Goal: Transaction & Acquisition: Purchase product/service

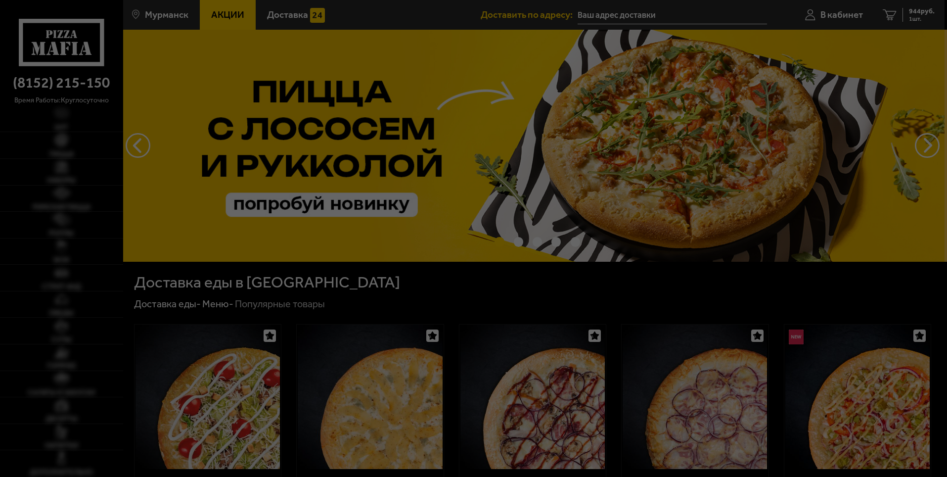
type input "[STREET_ADDRESS]"
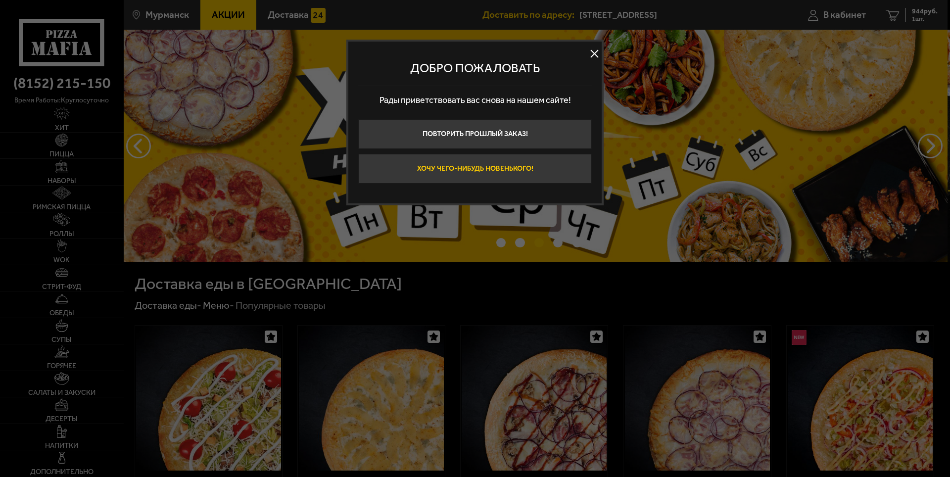
click at [526, 161] on button "Хочу чего-нибудь новенького!" at bounding box center [474, 169] width 233 height 30
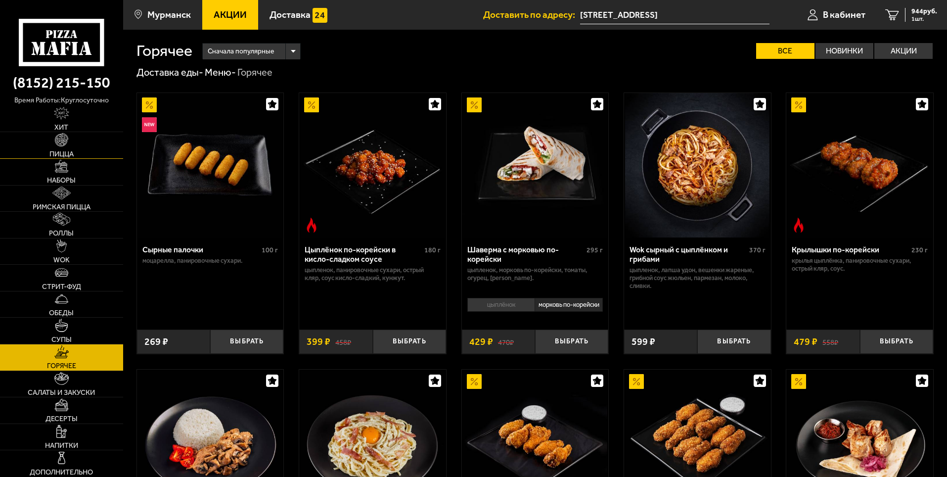
click at [78, 145] on link "Пицца" at bounding box center [61, 145] width 123 height 26
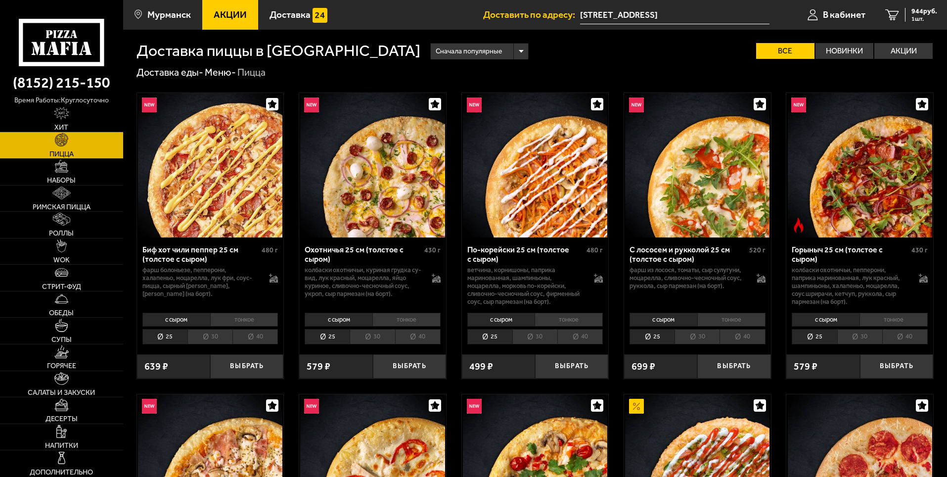
click at [420, 340] on li "40" at bounding box center [418, 336] width 46 height 15
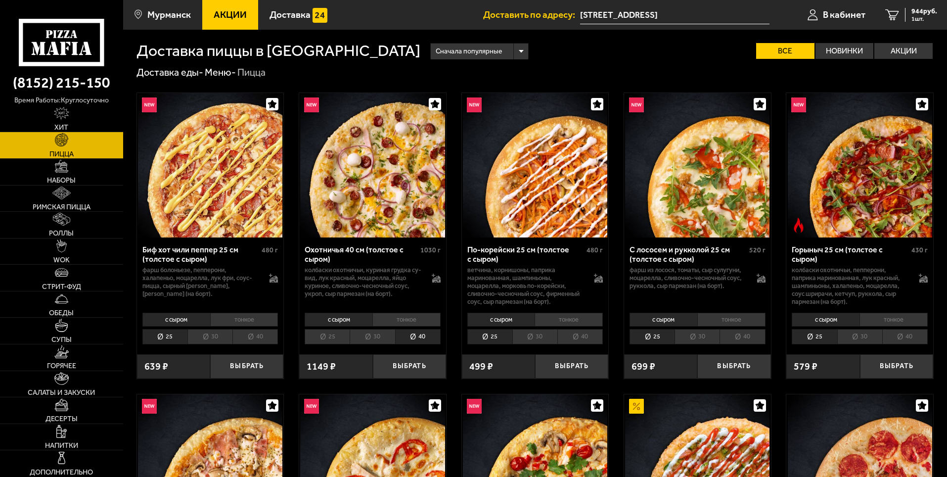
click at [585, 337] on li "40" at bounding box center [581, 336] width 46 height 15
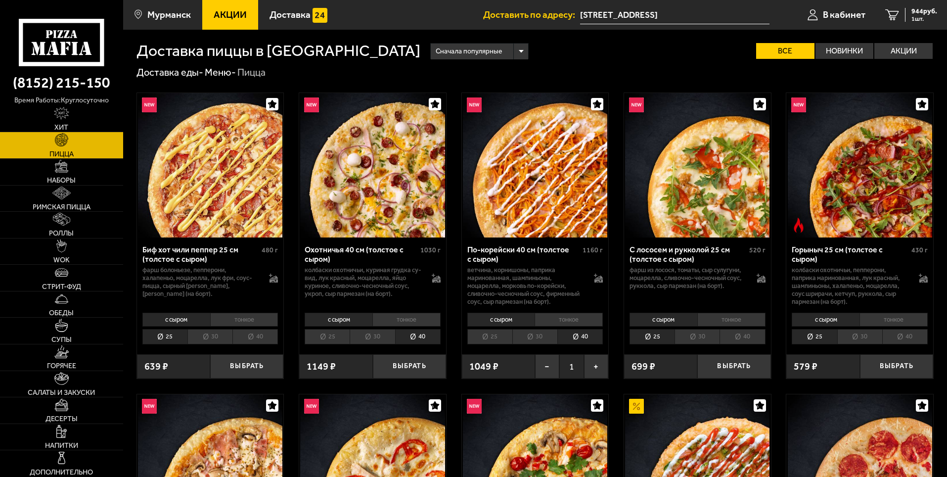
click at [503, 366] on div "1049 ₽" at bounding box center [498, 366] width 73 height 24
click at [914, 11] on span "944 руб." at bounding box center [925, 11] width 26 height 7
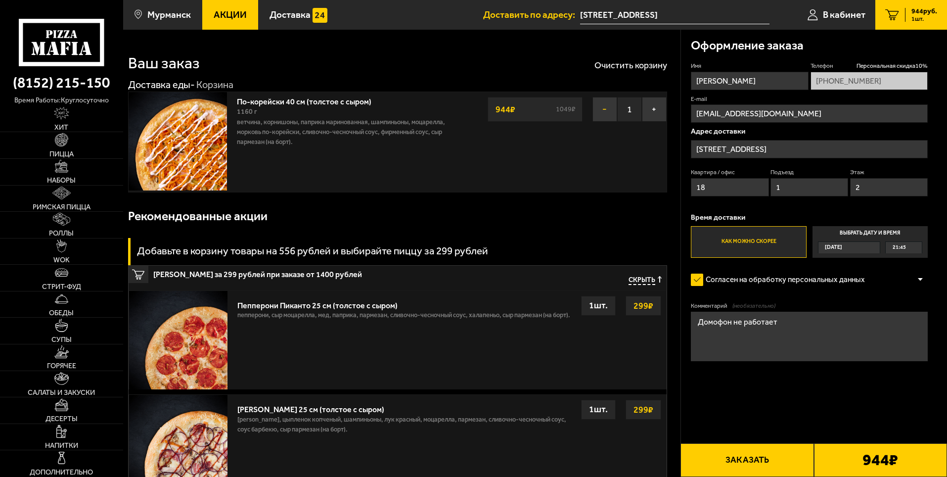
click at [611, 112] on button "−" at bounding box center [605, 109] width 25 height 25
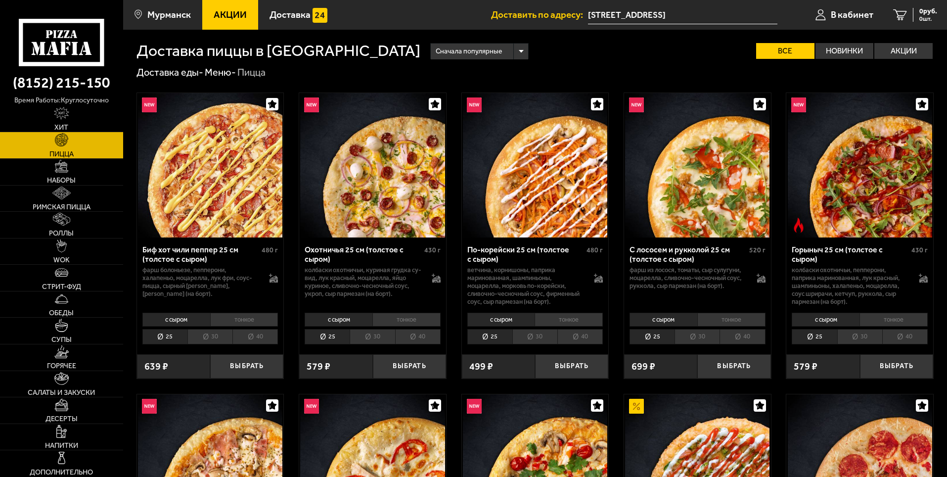
click at [578, 344] on li "40" at bounding box center [581, 336] width 46 height 15
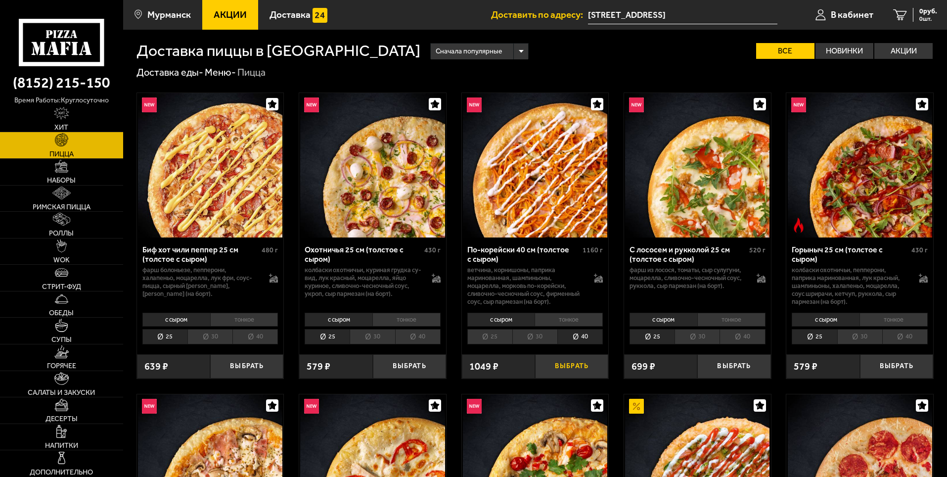
click at [575, 372] on button "Выбрать" at bounding box center [571, 366] width 73 height 24
click at [904, 14] on link "1 944 руб. 1 шт." at bounding box center [912, 15] width 72 height 30
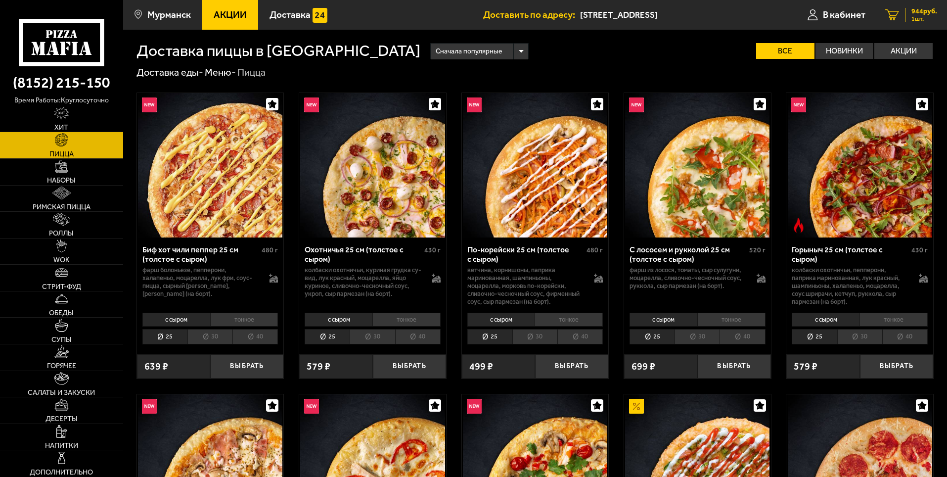
click at [918, 12] on span "944 руб." at bounding box center [925, 11] width 26 height 7
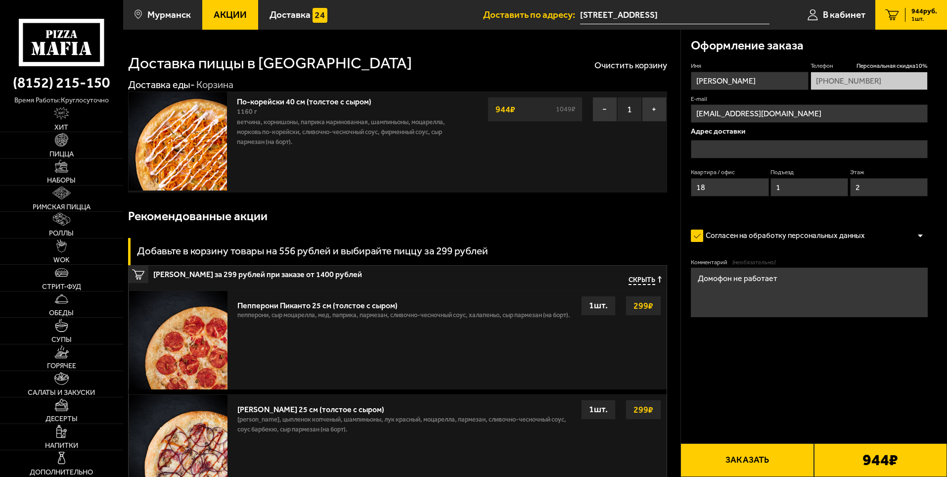
type input "[STREET_ADDRESS]"
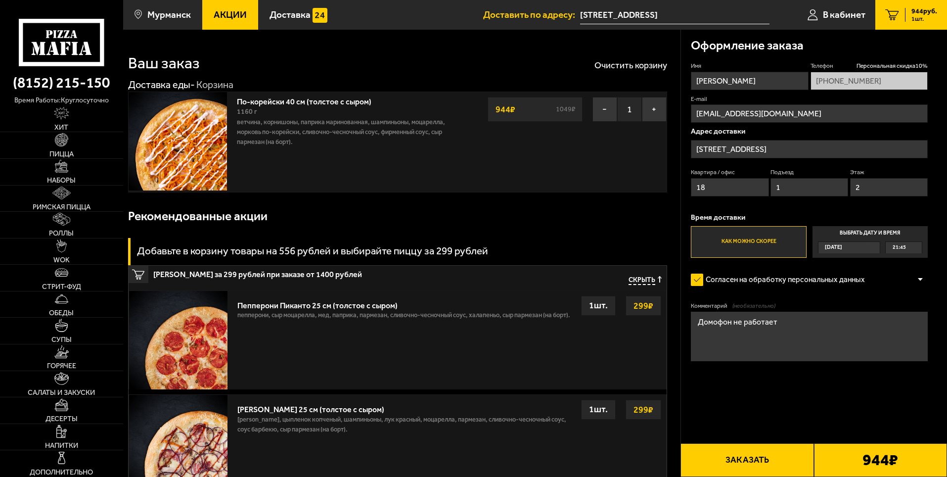
click at [791, 465] on button "Заказать" at bounding box center [747, 460] width 133 height 34
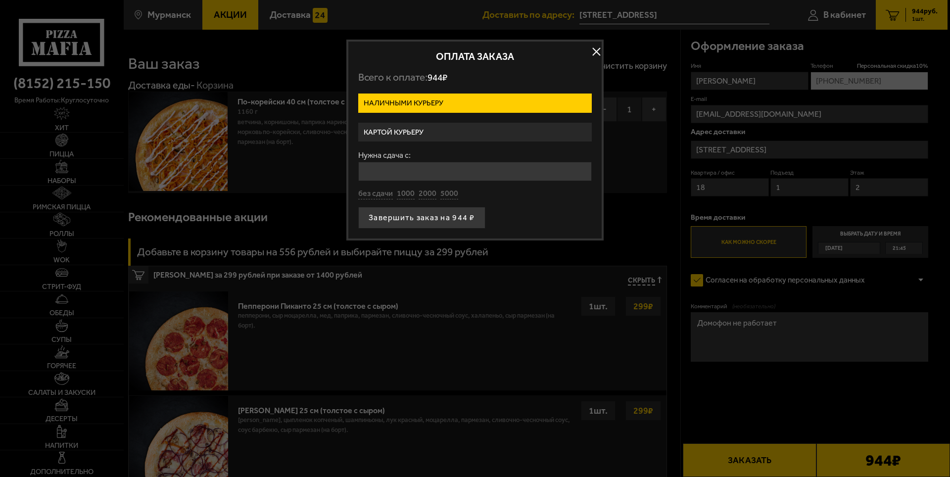
click at [444, 132] on label "Картой курьеру" at bounding box center [474, 132] width 233 height 19
click at [0, 0] on input "Картой курьеру" at bounding box center [0, 0] width 0 height 0
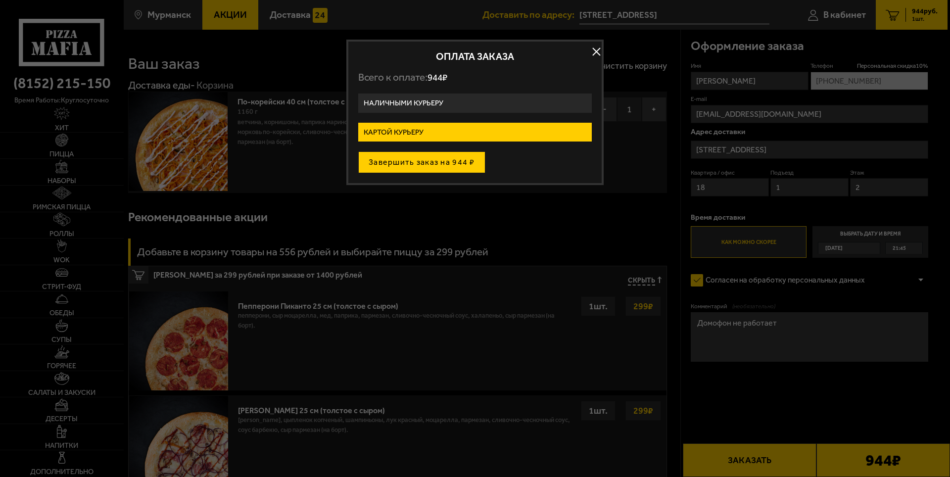
click at [441, 164] on button "Завершить заказ на 944 ₽" at bounding box center [421, 162] width 127 height 22
